Goal: Check status: Check status

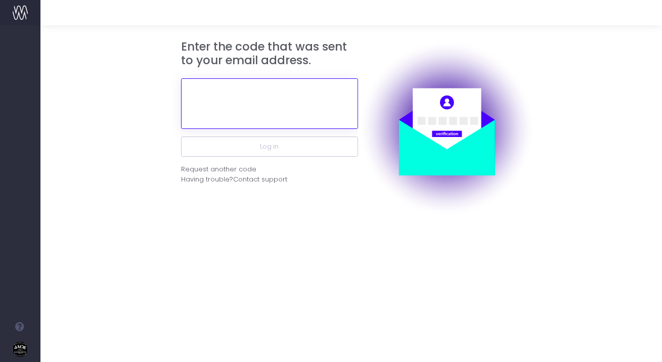
click at [260, 103] on input "text" at bounding box center [269, 103] width 177 height 51
paste input "953060"
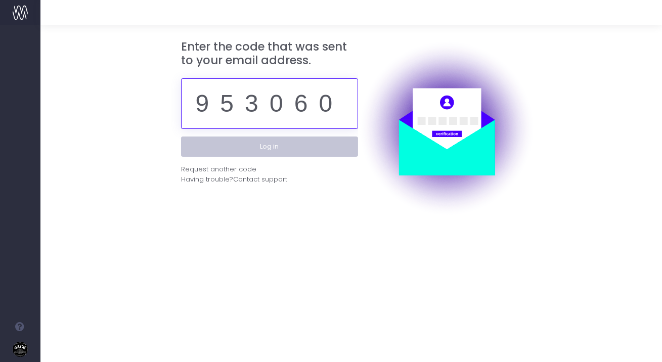
type input "953060"
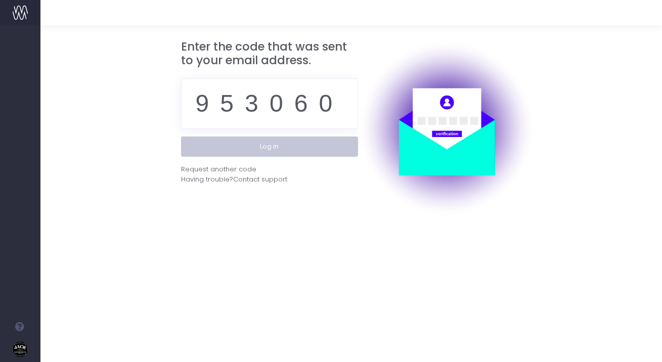
click at [281, 146] on button "Log in" at bounding box center [269, 147] width 177 height 20
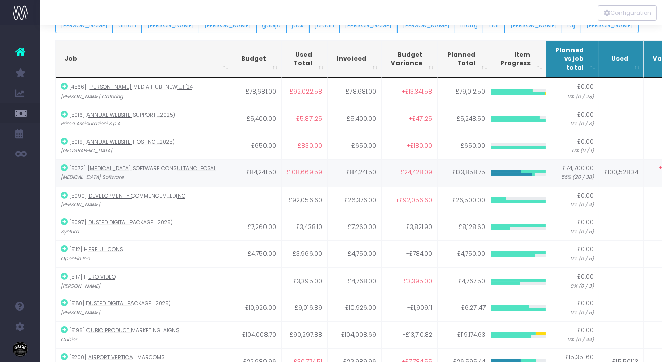
scroll to position [62, 0]
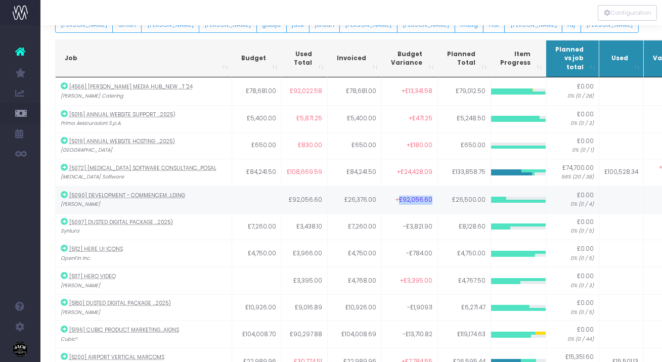
drag, startPoint x: 388, startPoint y: 197, endPoint x: 419, endPoint y: 195, distance: 30.9
click at [419, 196] on span "+£92,056.60" at bounding box center [413, 200] width 37 height 9
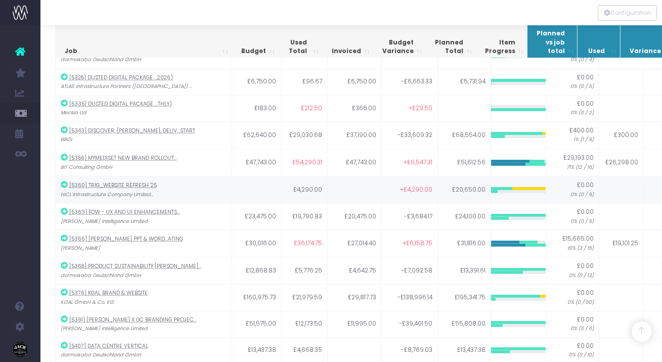
scroll to position [713, 0]
